Goal: Information Seeking & Learning: Check status

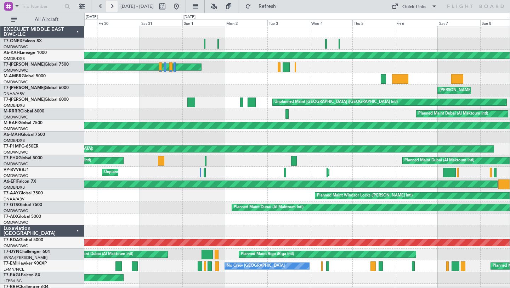
click at [110, 5] on button at bounding box center [111, 6] width 11 height 11
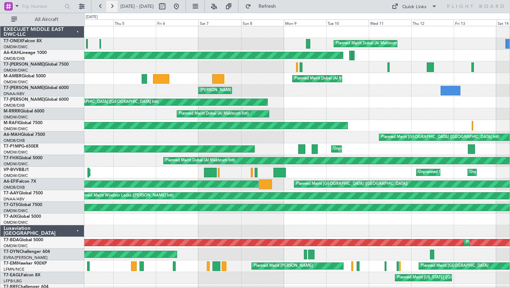
click at [110, 5] on button at bounding box center [111, 6] width 11 height 11
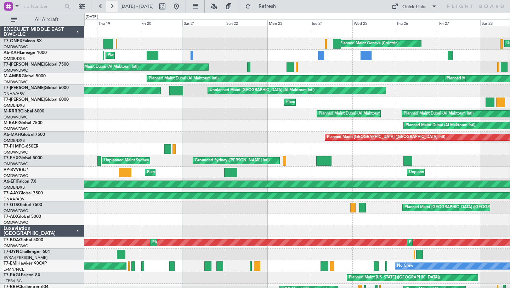
click at [110, 5] on button at bounding box center [111, 6] width 11 height 11
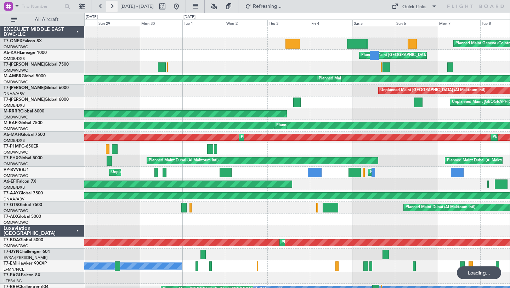
click at [110, 5] on button at bounding box center [111, 6] width 11 height 11
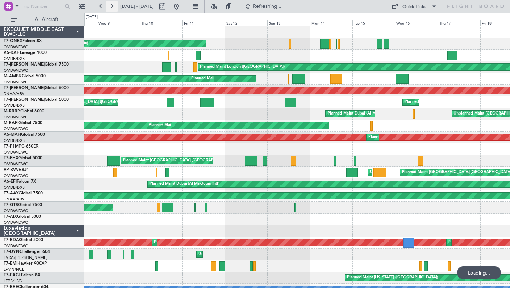
click at [111, 5] on button at bounding box center [111, 6] width 11 height 11
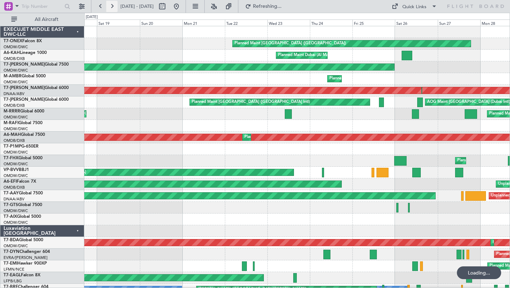
click at [111, 5] on button at bounding box center [111, 6] width 11 height 11
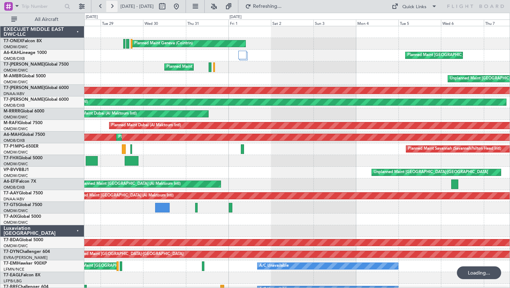
click at [111, 5] on button at bounding box center [111, 6] width 11 height 11
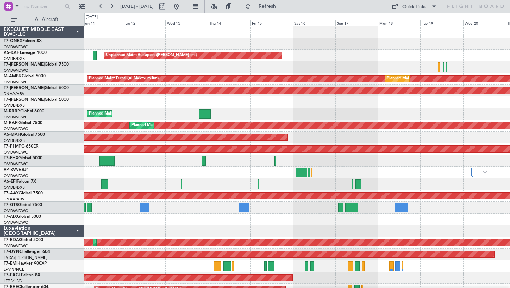
click at [381, 109] on div "Unplanned Maint Budapest ([PERSON_NAME] Intl) Planned Maint [GEOGRAPHIC_DATA] (…" at bounding box center [296, 242] width 425 height 432
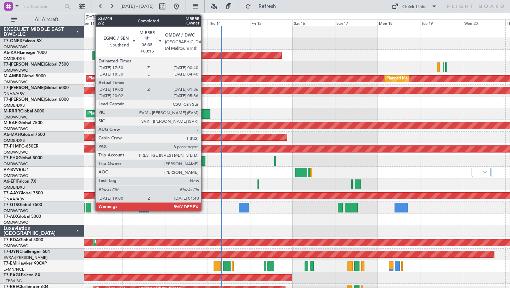
click at [204, 112] on div at bounding box center [204, 114] width 12 height 10
click at [205, 111] on div at bounding box center [204, 114] width 12 height 10
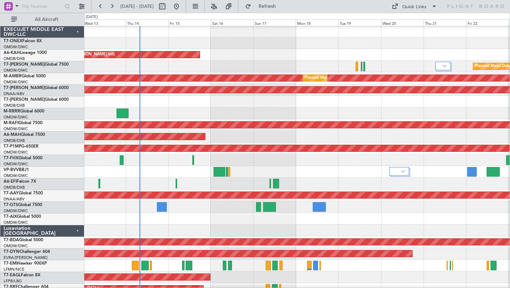
scroll to position [1, 0]
click at [336, 135] on div "Planned Maint [GEOGRAPHIC_DATA] ([GEOGRAPHIC_DATA] Intl)" at bounding box center [296, 137] width 425 height 12
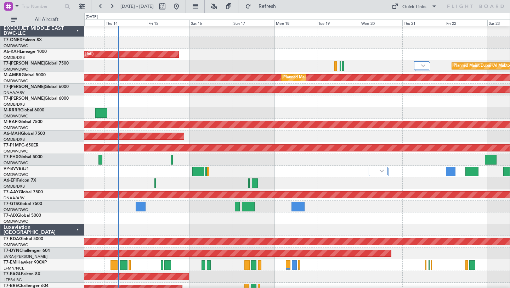
click at [305, 163] on div at bounding box center [296, 160] width 425 height 12
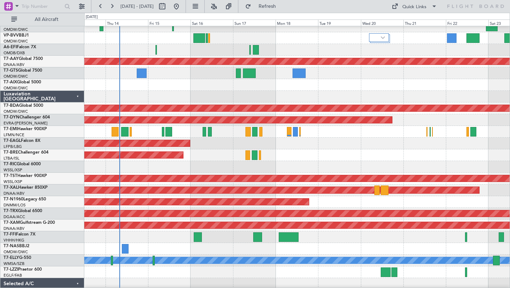
scroll to position [135, 0]
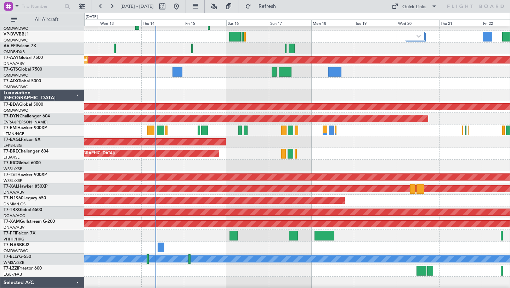
click at [253, 86] on div at bounding box center [296, 84] width 425 height 12
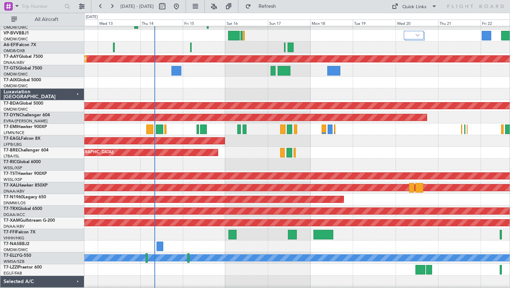
scroll to position [171, 0]
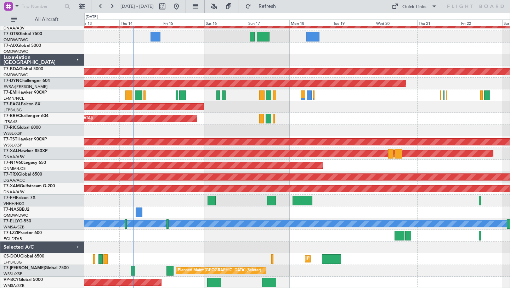
click at [390, 265] on div "Planned Maint [GEOGRAPHIC_DATA] (Seletar) Planned Maint [GEOGRAPHIC_DATA] ([GEO…" at bounding box center [296, 271] width 425 height 12
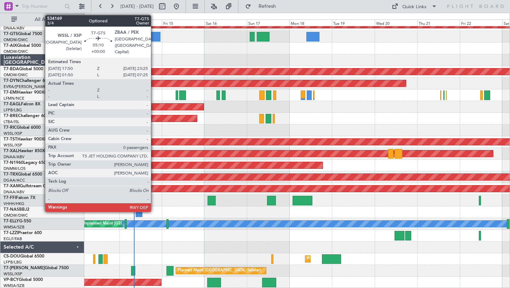
click at [154, 35] on div at bounding box center [156, 37] width 10 height 10
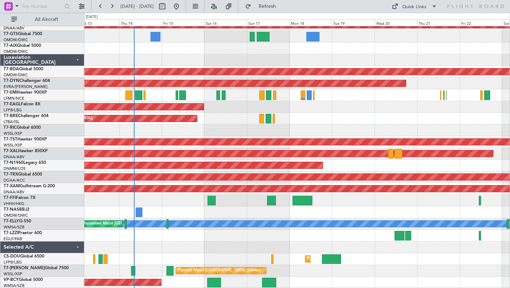
scroll to position [0, 0]
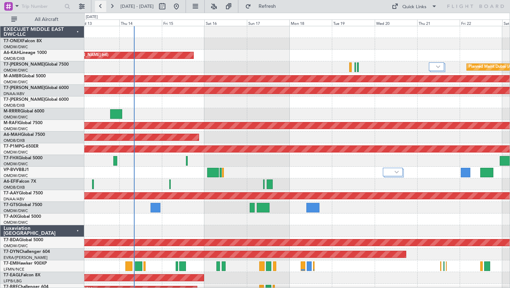
click at [102, 4] on button at bounding box center [100, 6] width 11 height 11
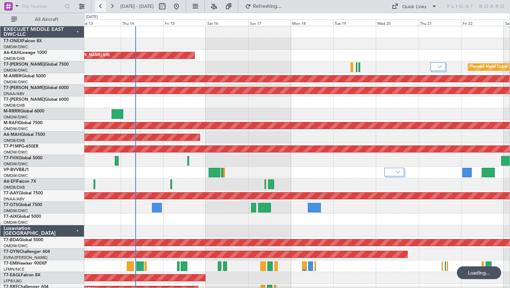
click at [102, 4] on button at bounding box center [100, 6] width 11 height 11
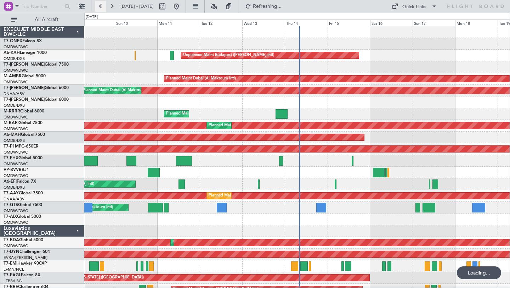
click at [102, 4] on button at bounding box center [100, 6] width 11 height 11
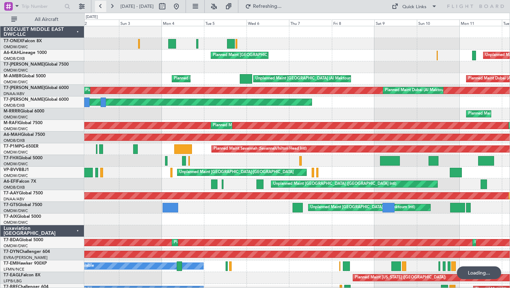
click at [102, 4] on button at bounding box center [100, 6] width 11 height 11
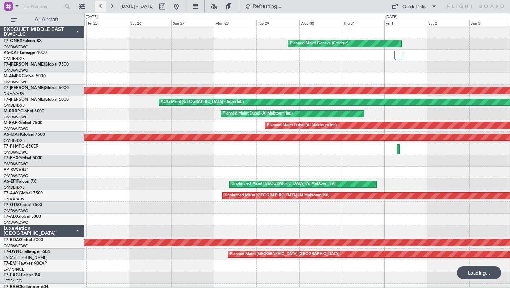
click at [102, 4] on button at bounding box center [100, 6] width 11 height 11
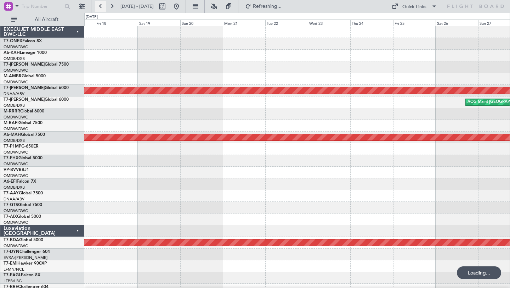
click at [102, 4] on button at bounding box center [100, 6] width 11 height 11
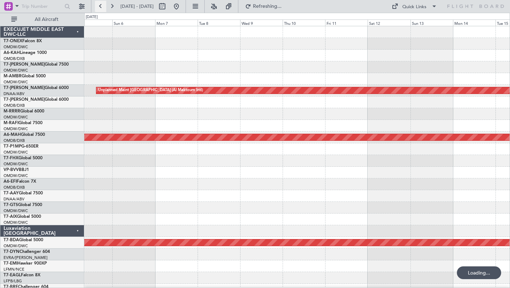
click at [102, 4] on button at bounding box center [100, 6] width 11 height 11
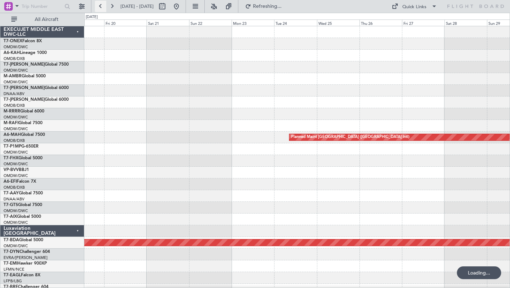
click at [102, 4] on button at bounding box center [100, 6] width 11 height 11
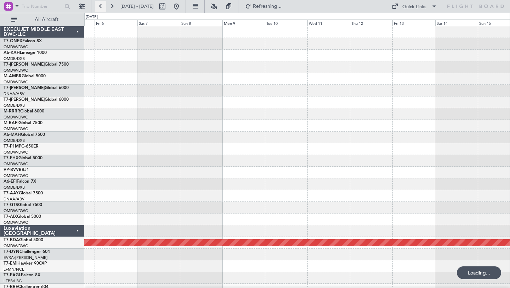
click at [102, 4] on button at bounding box center [100, 6] width 11 height 11
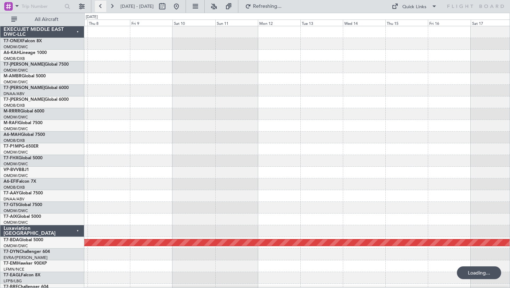
click at [102, 4] on button at bounding box center [100, 6] width 11 height 11
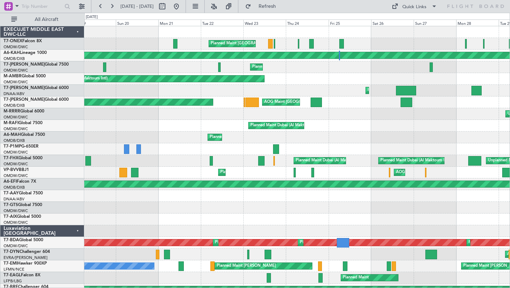
click at [370, 135] on div "Planned Maint [GEOGRAPHIC_DATA] ([GEOGRAPHIC_DATA] Intl) Planned Maint [GEOGRAP…" at bounding box center [296, 242] width 425 height 432
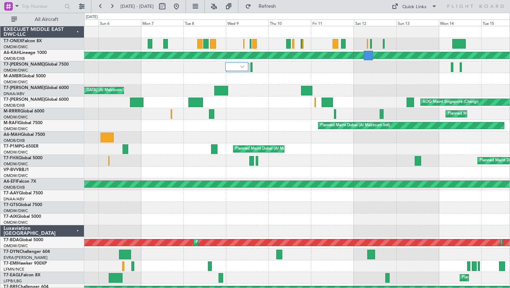
click at [64, 160] on div "Planned Maint [GEOGRAPHIC_DATA] (Al Bateen Executive) Unplanned Maint [GEOGRAPH…" at bounding box center [255, 150] width 510 height 275
